Goal: Information Seeking & Learning: Learn about a topic

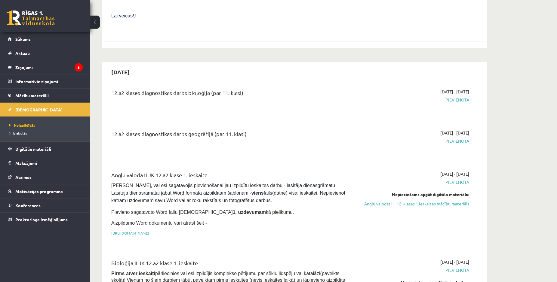
scroll to position [215, 0]
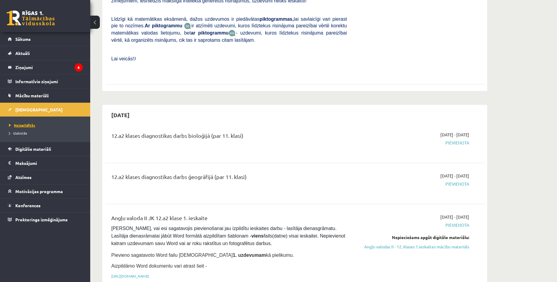
click at [33, 124] on span "Neizpildītās" at bounding box center [22, 125] width 26 height 5
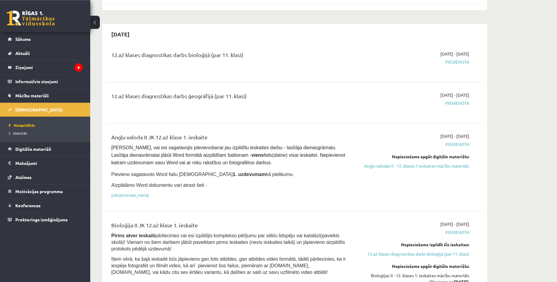
scroll to position [307, 0]
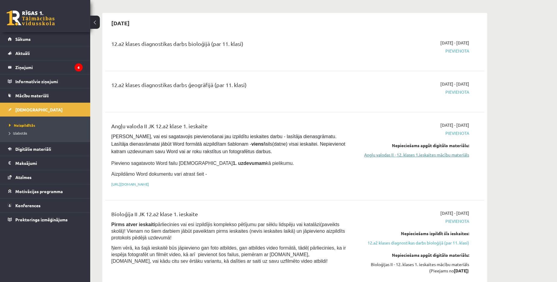
click at [419, 152] on link "Angļu valodas II - 12. klases 1.ieskaites mācību materiāls" at bounding box center [412, 155] width 113 height 6
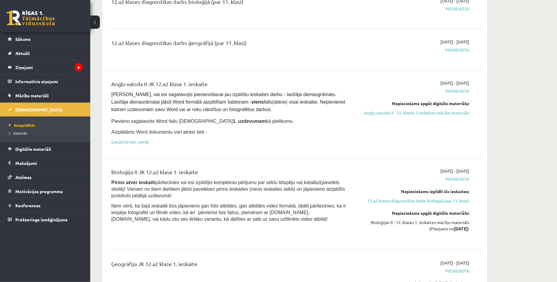
scroll to position [337, 0]
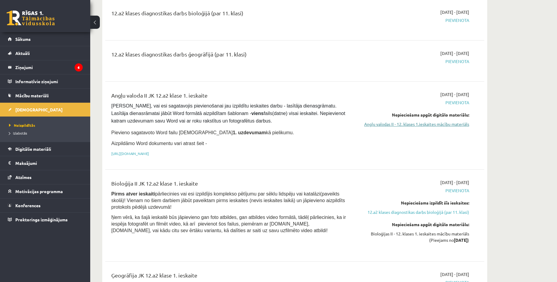
click at [416, 121] on link "Angļu valodas II - 12. klases 1.ieskaites mācību materiāls" at bounding box center [412, 124] width 113 height 6
click at [39, 148] on span "Digitālie materiāli" at bounding box center [33, 148] width 36 height 5
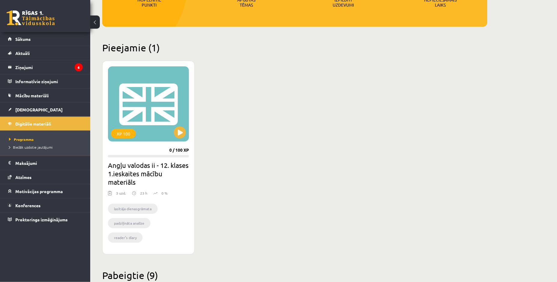
scroll to position [123, 0]
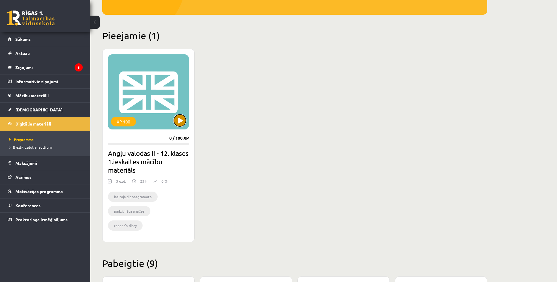
click at [180, 124] on button at bounding box center [180, 121] width 12 height 12
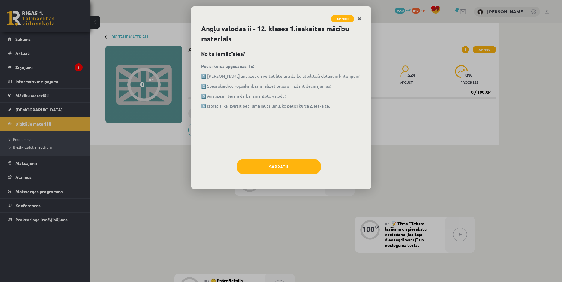
click at [359, 20] on icon "Close" at bounding box center [359, 19] width 3 height 4
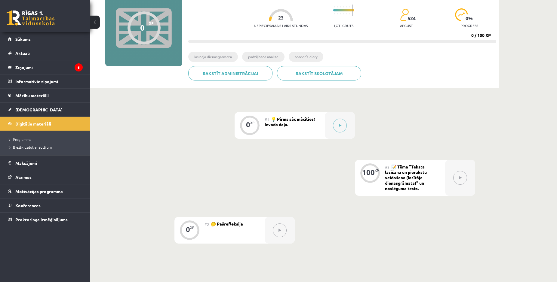
scroll to position [31, 0]
